Goal: Task Accomplishment & Management: Use online tool/utility

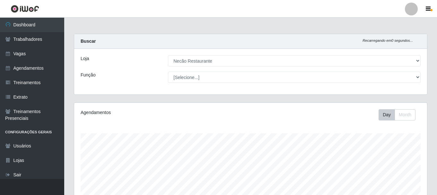
select select "334"
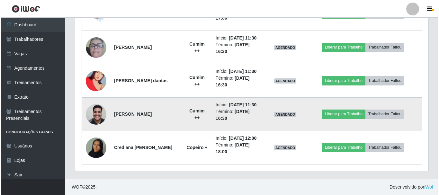
scroll to position [256, 0]
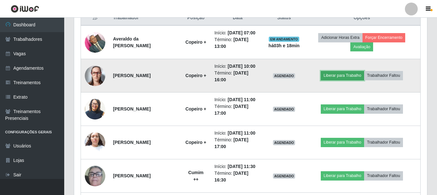
click at [353, 75] on button "Liberar para Trabalho" at bounding box center [342, 75] width 43 height 9
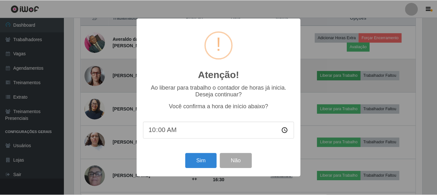
scroll to position [133, 350]
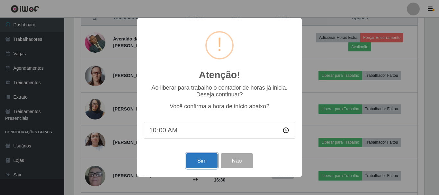
click at [204, 160] on button "Sim" at bounding box center [201, 160] width 31 height 15
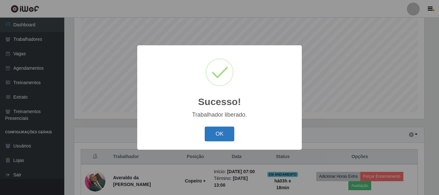
click at [219, 129] on button "OK" at bounding box center [220, 134] width 30 height 15
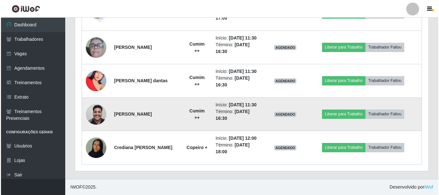
scroll to position [320, 0]
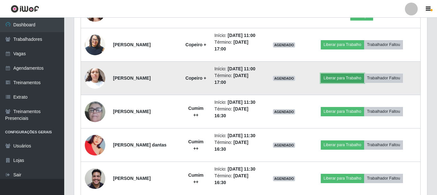
click at [342, 81] on button "Liberar para Trabalho" at bounding box center [342, 78] width 43 height 9
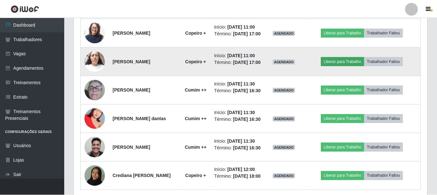
scroll to position [133, 350]
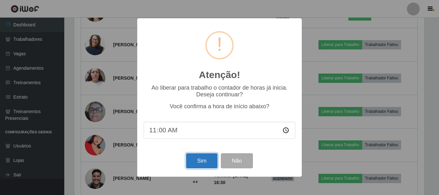
click at [206, 163] on button "Sim" at bounding box center [201, 160] width 31 height 15
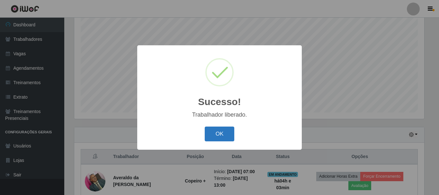
click at [219, 137] on button "OK" at bounding box center [220, 134] width 30 height 15
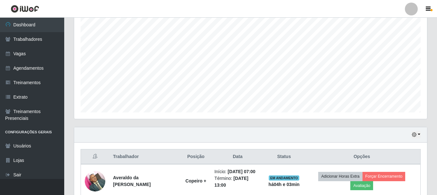
scroll to position [246, 0]
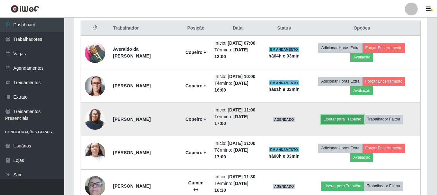
click at [338, 117] on button "Liberar para Trabalho" at bounding box center [342, 119] width 43 height 9
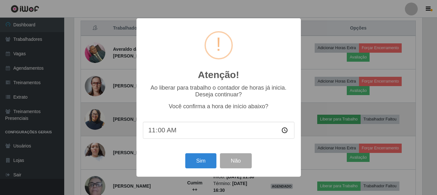
scroll to position [133, 350]
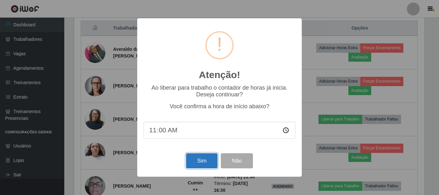
click at [203, 161] on button "Sim" at bounding box center [201, 160] width 31 height 15
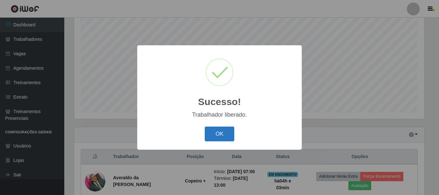
click at [223, 134] on button "OK" at bounding box center [220, 134] width 30 height 15
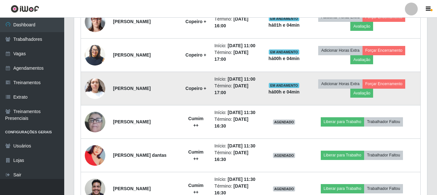
scroll to position [374, 0]
